Goal: Task Accomplishment & Management: Complete application form

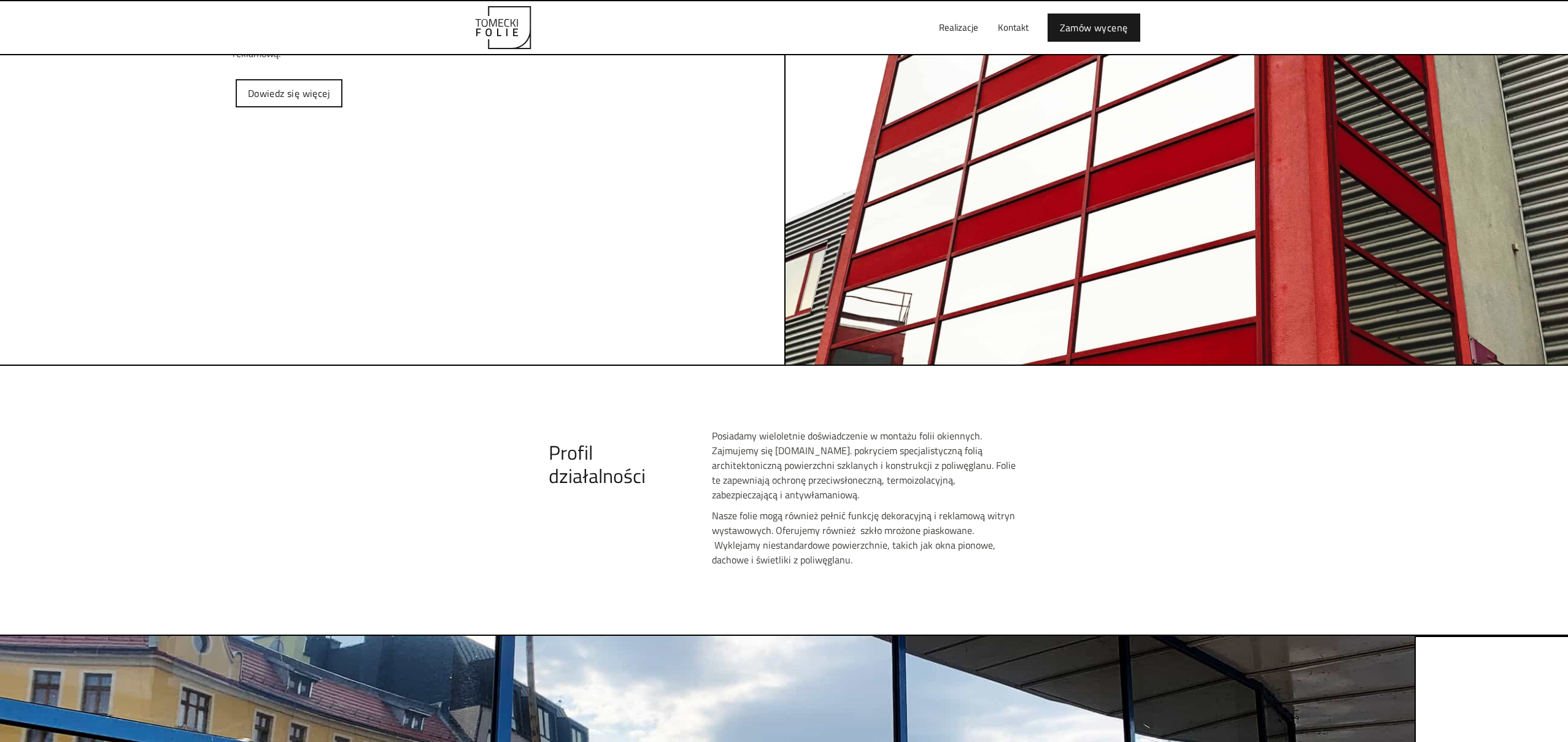
scroll to position [488, 0]
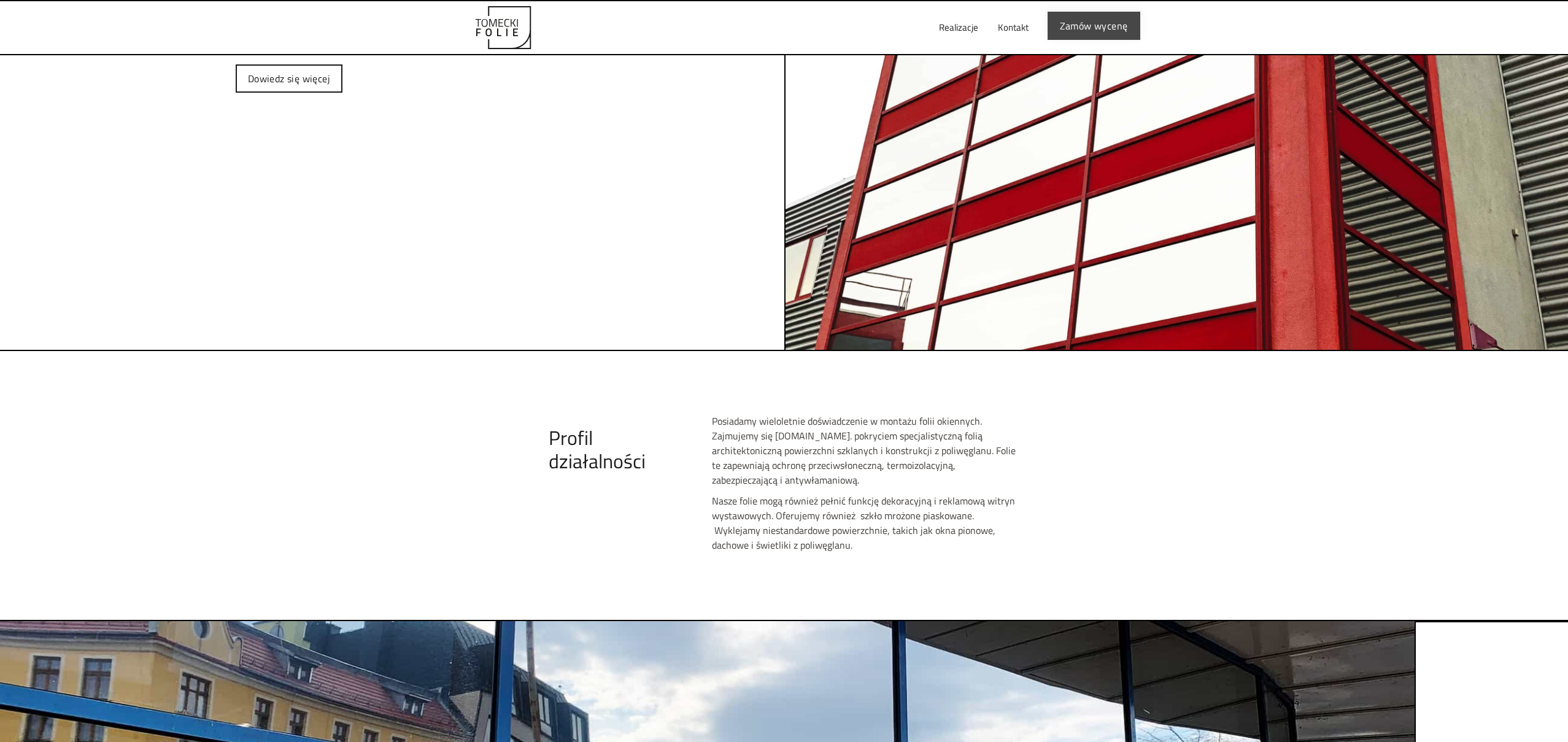
click at [1077, 28] on link "Zamów wycenę" at bounding box center [1094, 26] width 92 height 29
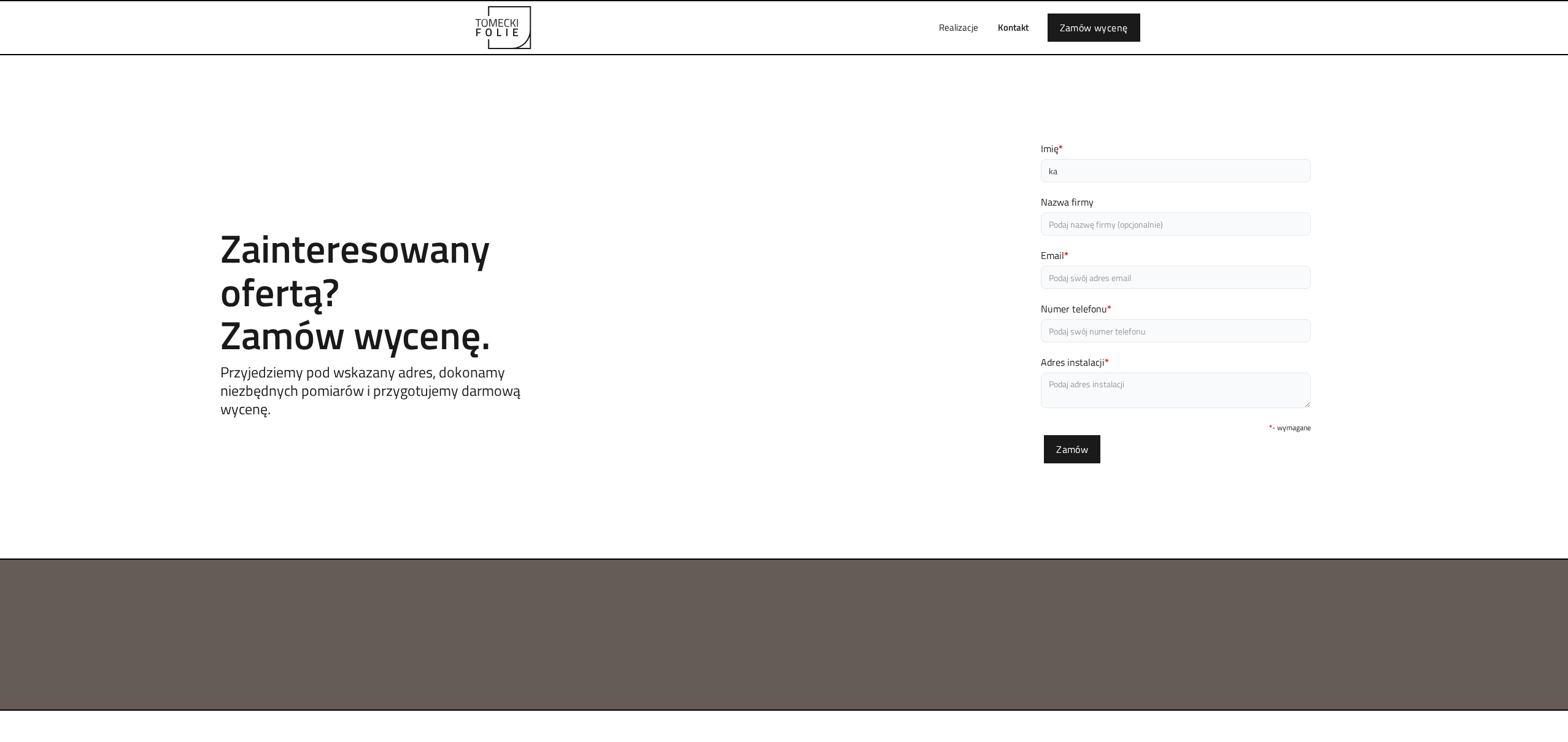
type input "Katarzyna"
type input "ARMA Bis s.c."
type input "kasia-82@o2.pl"
type input "509155770"
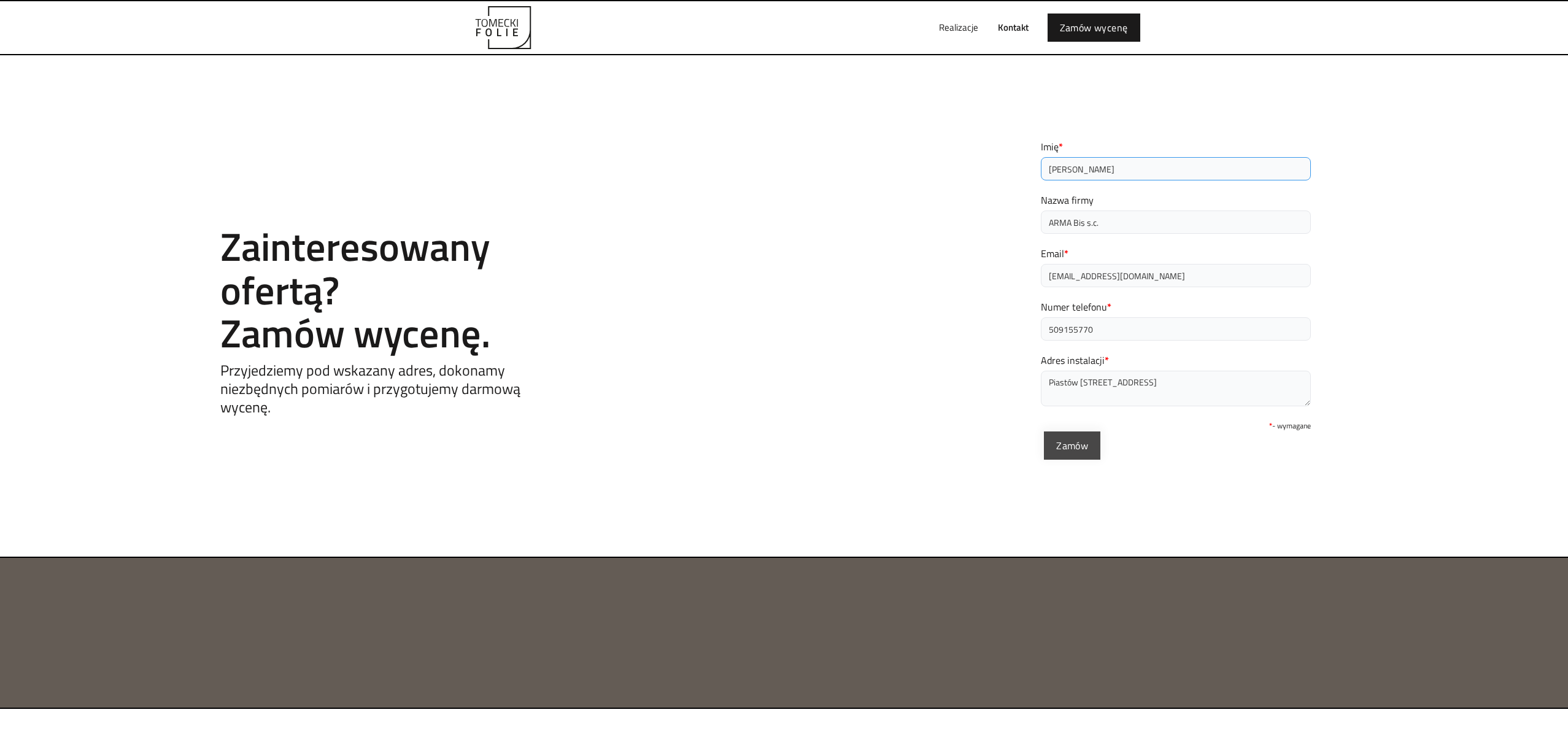
scroll to position [5, 0]
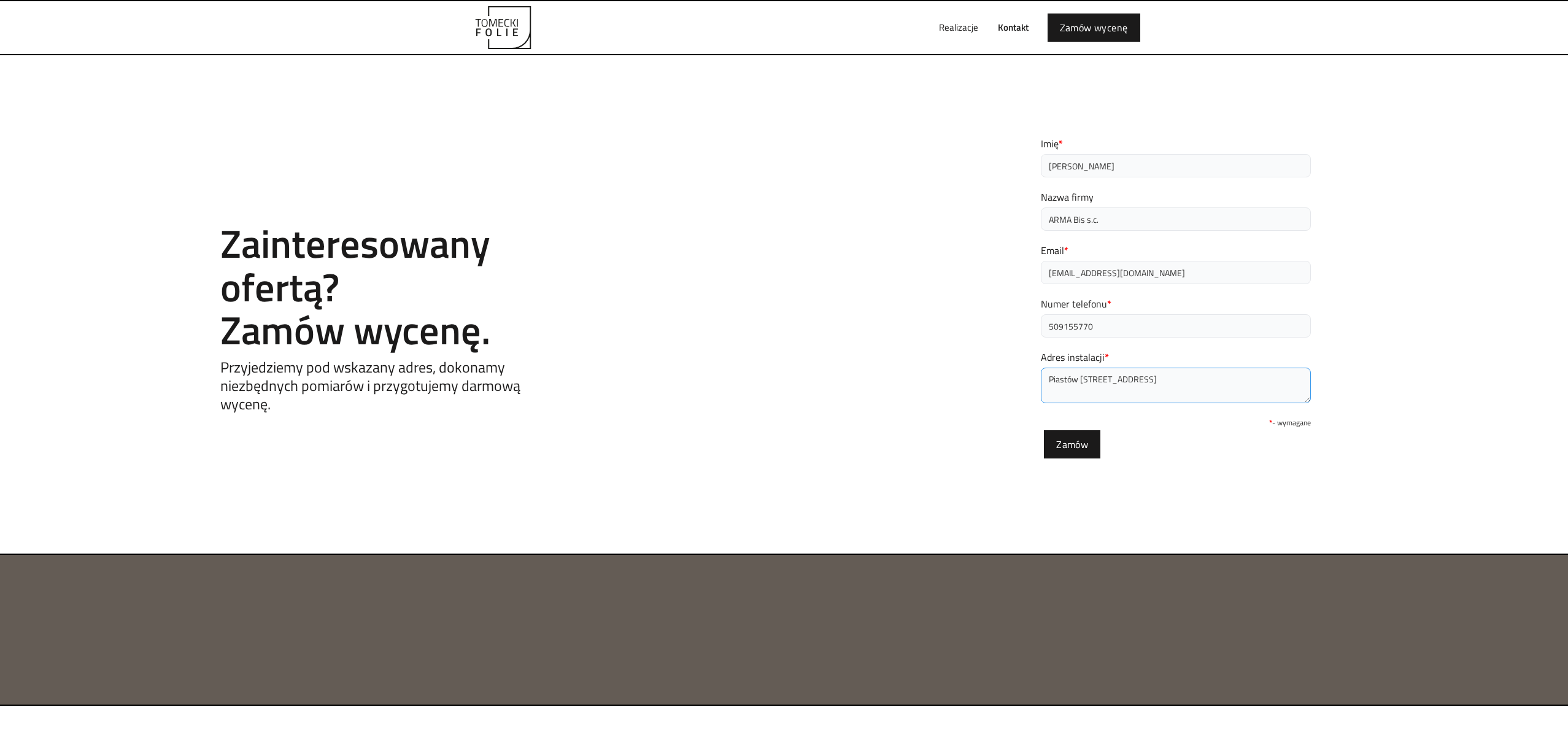
click at [1161, 378] on textarea "Piastów Śląskich 26A" at bounding box center [1176, 385] width 270 height 35
type textarea "Piastów Śląskich 26A Siechnice"
click at [1015, 427] on div "Contact Zainteresowany ofertą? Zamów wycenę. Przyjedziemy pod wskazany adres, d…" at bounding box center [784, 302] width 1568 height 381
click at [1069, 437] on input "Zamów" at bounding box center [1071, 443] width 56 height 29
type input "Proszę czekać..."
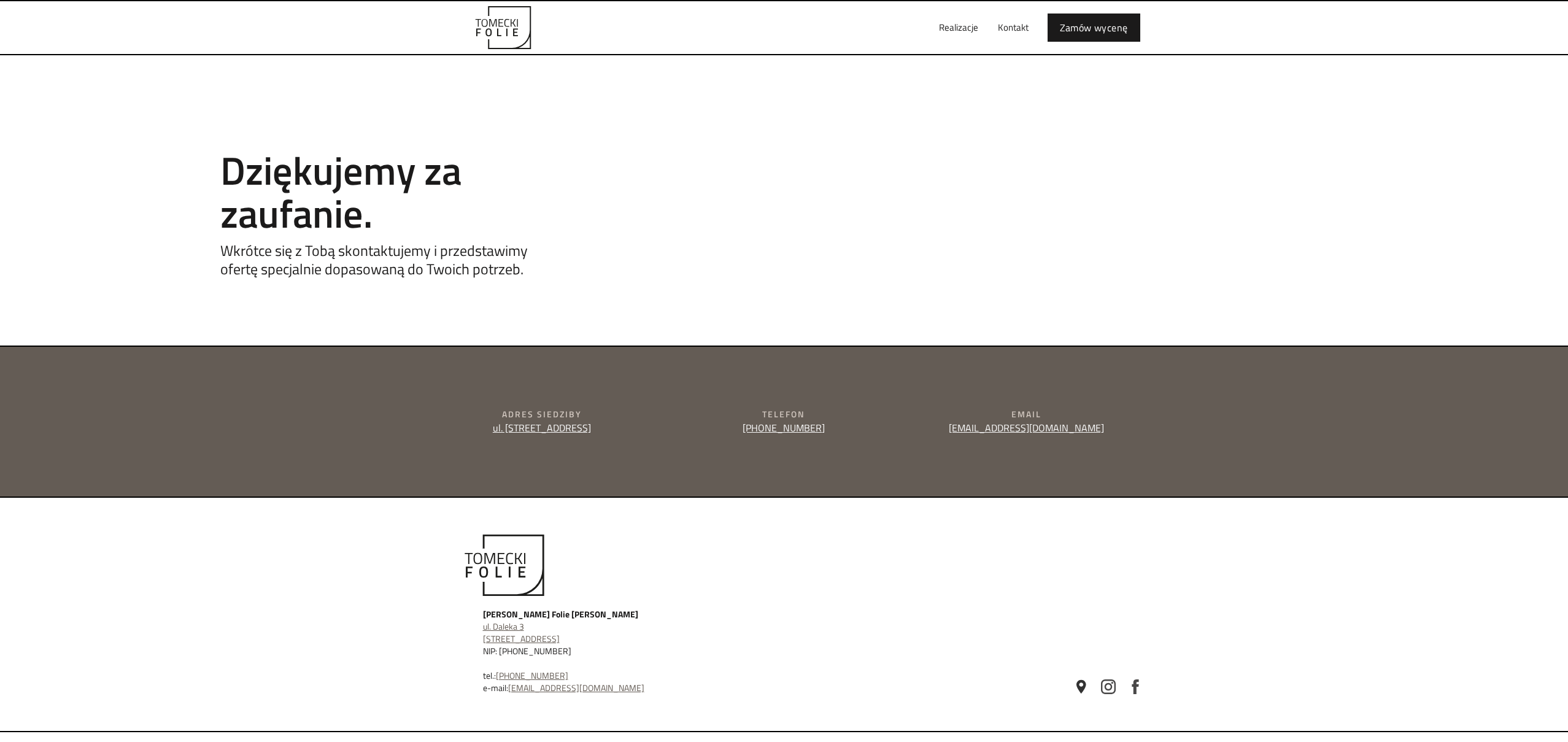
scroll to position [8, 0]
